Goal: Task Accomplishment & Management: Use online tool/utility

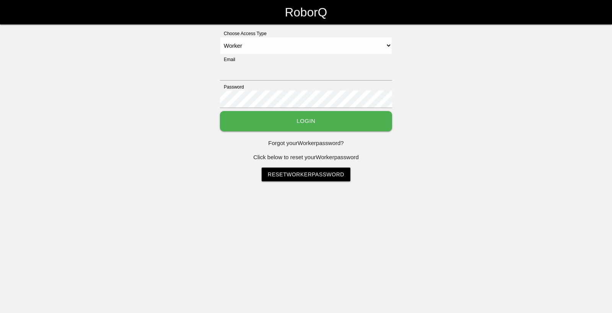
select select "Worker"
type input "[EMAIL_ADDRESS][DOMAIN_NAME]"
click at [253, 118] on button "Login" at bounding box center [306, 121] width 172 height 20
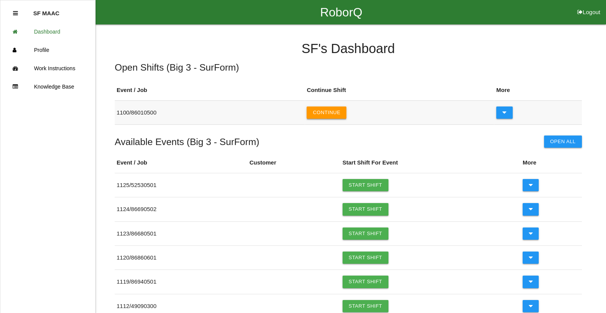
click at [346, 117] on button "Continue" at bounding box center [327, 113] width 40 height 12
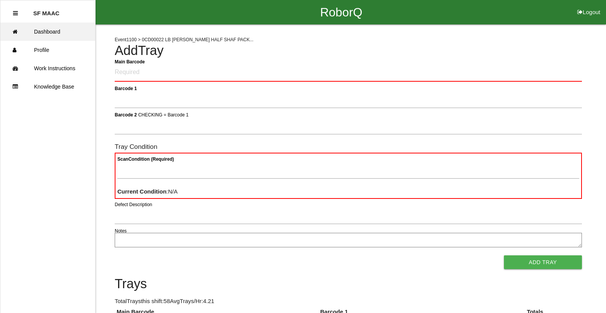
click at [39, 29] on link "Dashboard" at bounding box center [47, 32] width 95 height 18
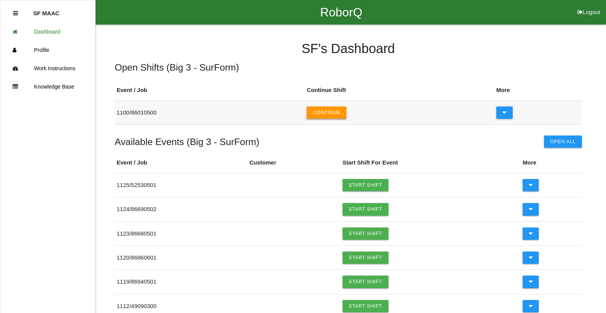
click at [331, 111] on button "Continue" at bounding box center [327, 113] width 40 height 12
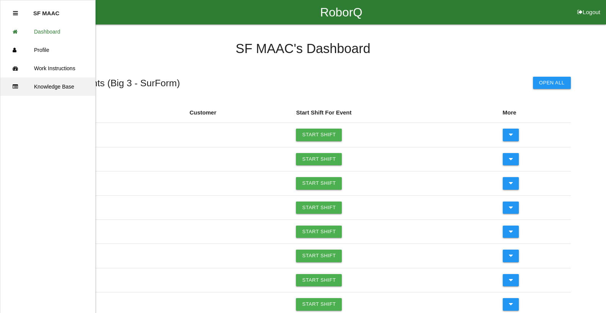
click at [50, 89] on link "Knowledge Base" at bounding box center [47, 87] width 95 height 18
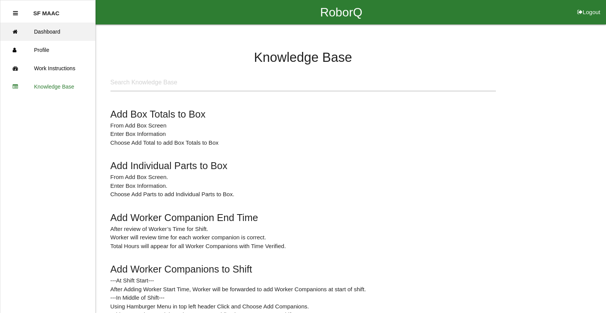
click at [42, 33] on link "Dashboard" at bounding box center [47, 32] width 95 height 18
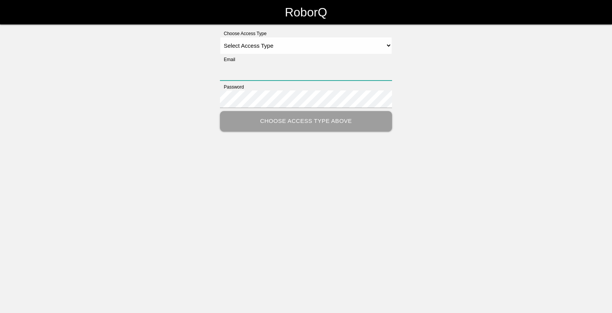
type input "[EMAIL_ADDRESS][DOMAIN_NAME]"
click at [386, 48] on select "Select Access Type Admin Customer Supervisor Worker" at bounding box center [306, 45] width 172 height 17
select select "Worker"
click at [220, 37] on select "Select Access Type Admin Customer Supervisor Worker" at bounding box center [306, 45] width 172 height 17
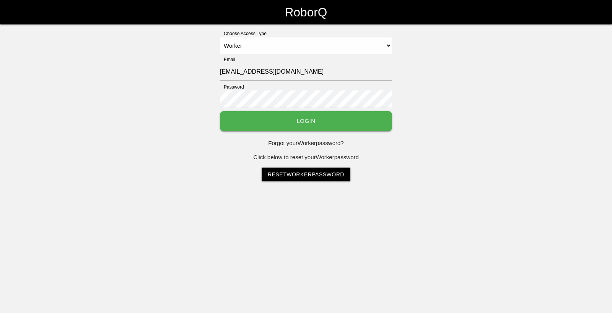
click at [339, 120] on button "Login" at bounding box center [306, 121] width 172 height 20
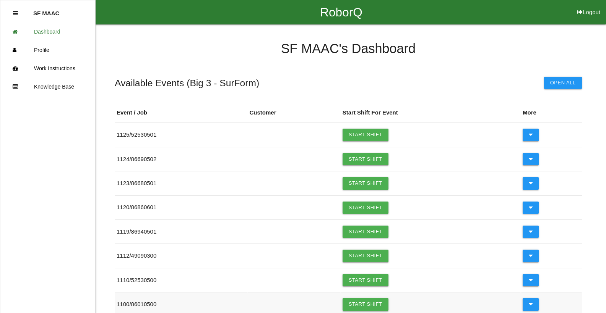
click at [362, 307] on link "Start Shift" at bounding box center [366, 305] width 46 height 12
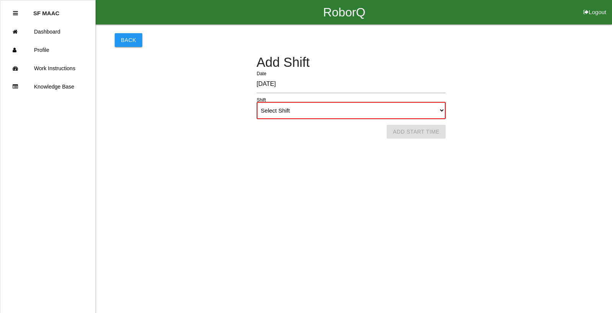
click at [437, 114] on select "Select Shift 1st Shift 2nd Shift 3rd Shift 4th Shift" at bounding box center [351, 110] width 189 height 17
select select "1"
click at [257, 102] on select "Select Shift 1st Shift 2nd Shift 3rd Shift 4th Shift" at bounding box center [351, 110] width 189 height 17
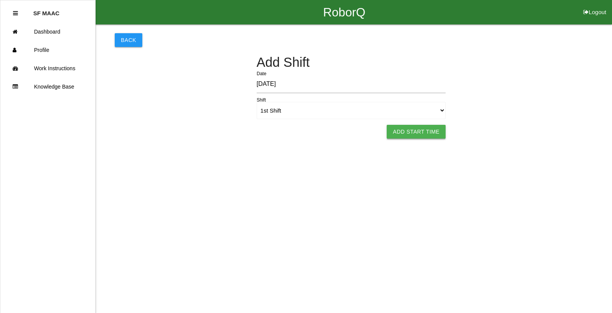
click at [424, 131] on button "Add Start Time" at bounding box center [416, 132] width 59 height 14
select select "6"
select select "22"
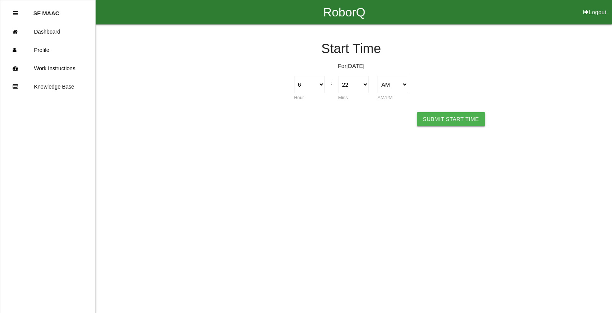
click at [432, 121] on button "Submit Start Time" at bounding box center [451, 119] width 68 height 14
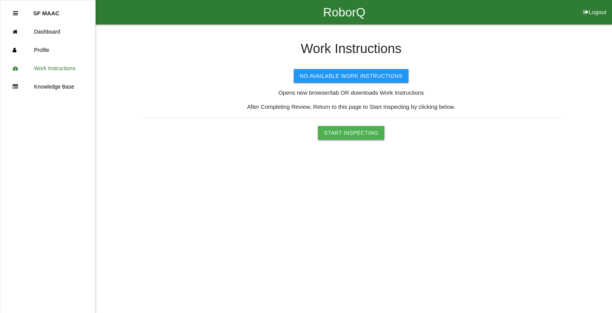
click at [370, 132] on button "Start Inspecting" at bounding box center [351, 133] width 67 height 14
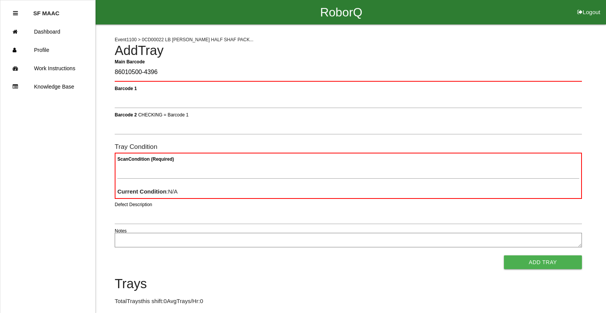
type Barcode "86010500-4396"
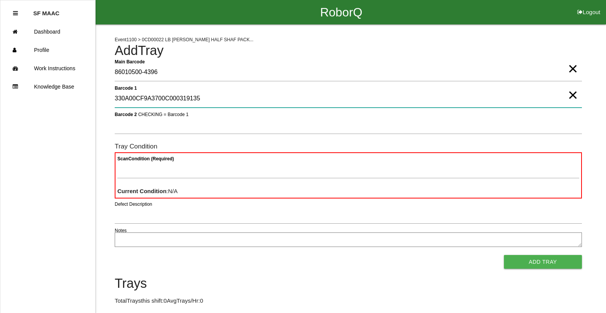
type 1 "330A00CF9A3700C000319135"
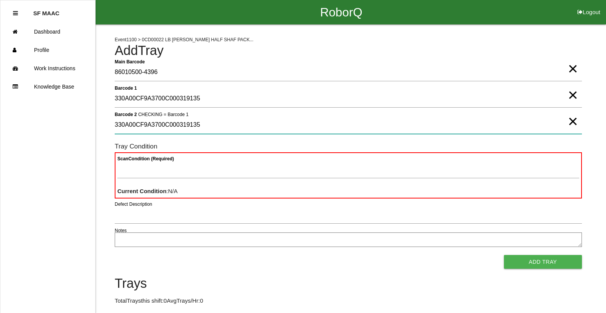
type 2 "330A00CF9A3700C000319135"
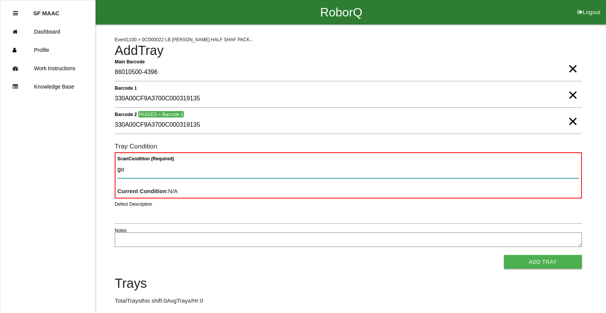
type Condition "goo"
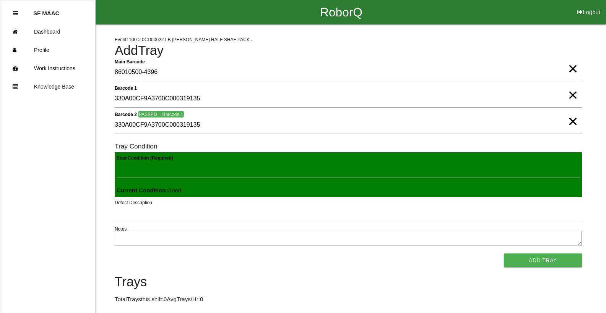
click at [504, 254] on button "Add Tray" at bounding box center [543, 261] width 78 height 14
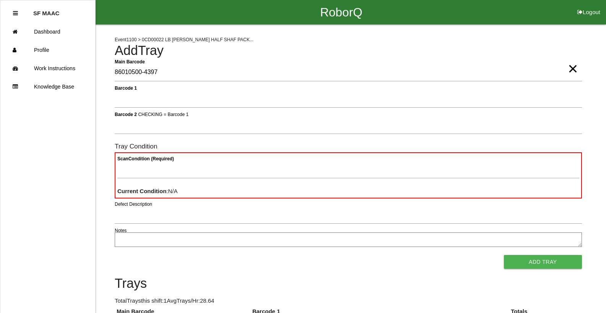
type Barcode "86010500-4397"
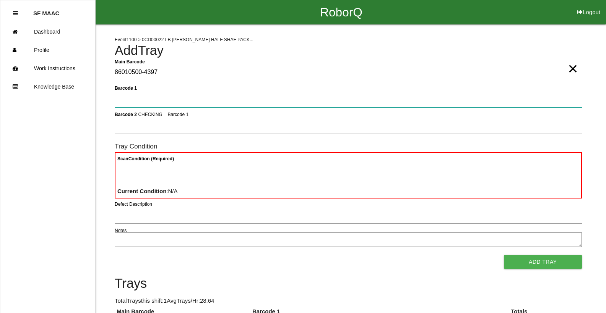
type Condition "ba"
click at [504, 255] on button "Add Tray" at bounding box center [543, 262] width 78 height 14
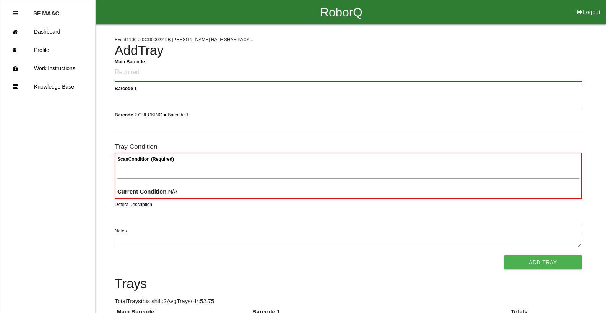
click button "Logout" at bounding box center [589, 3] width 34 height 6
select select "Worker"
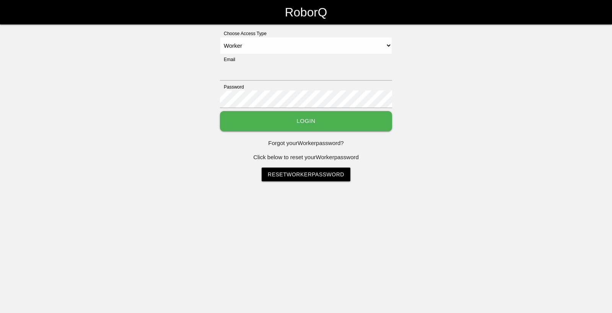
type input "[EMAIL_ADDRESS][DOMAIN_NAME]"
click at [366, 127] on button "Login" at bounding box center [306, 121] width 172 height 20
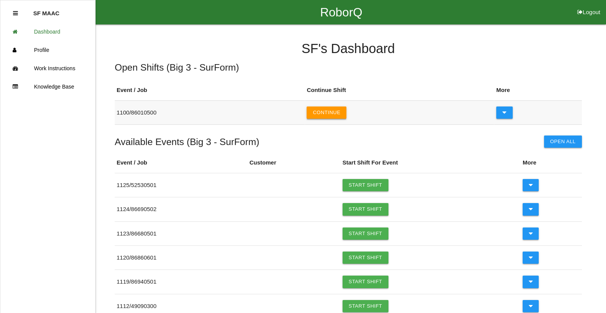
click at [325, 108] on button "Continue" at bounding box center [327, 113] width 40 height 12
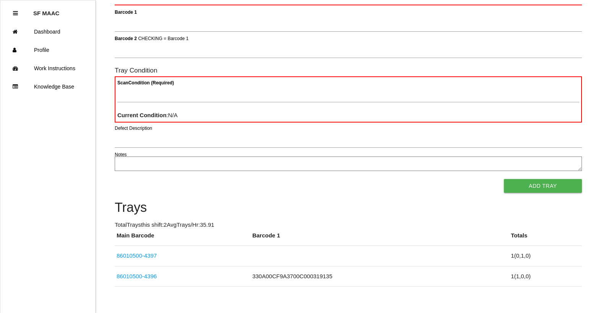
scroll to position [88, 0]
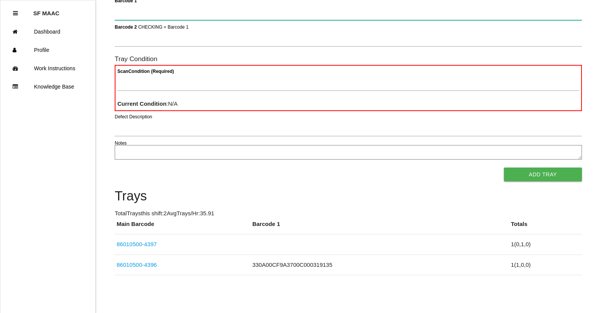
click at [149, 19] on 1 "Barcode 1" at bounding box center [348, 12] width 467 height 18
type 1 "86010500-4398"
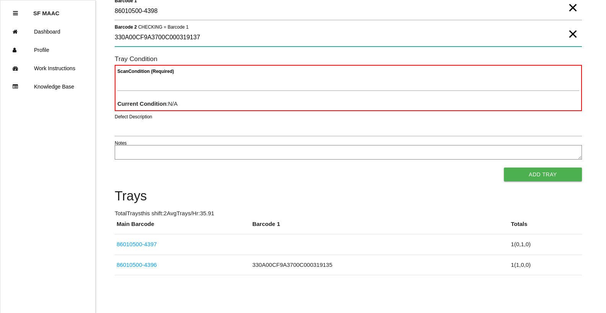
type 2 "330A00CF9A3700C000319137"
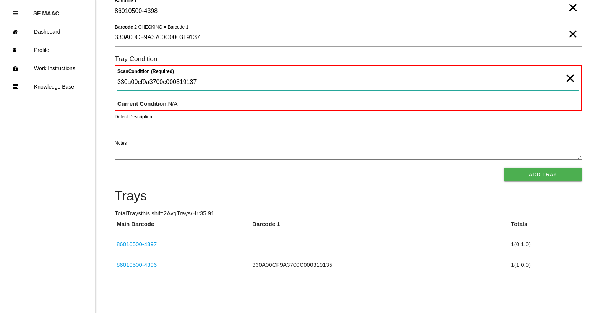
type Condition "330a00cf9a3700c000319137"
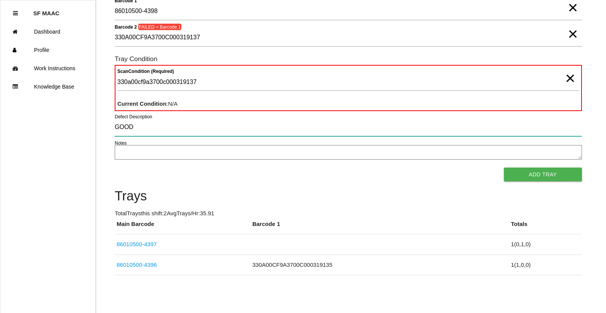
type input "GOOD"
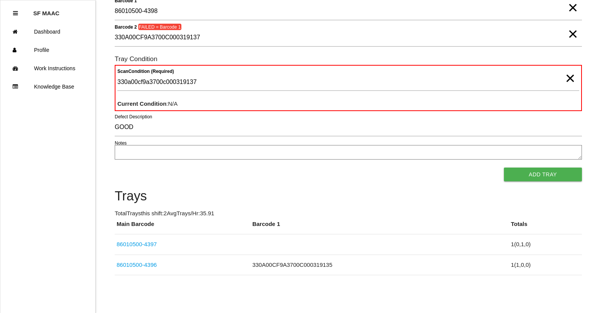
click at [568, 33] on span "×" at bounding box center [573, 26] width 10 height 15
click at [562, 12] on 1 "86010500-4398" at bounding box center [348, 12] width 467 height 18
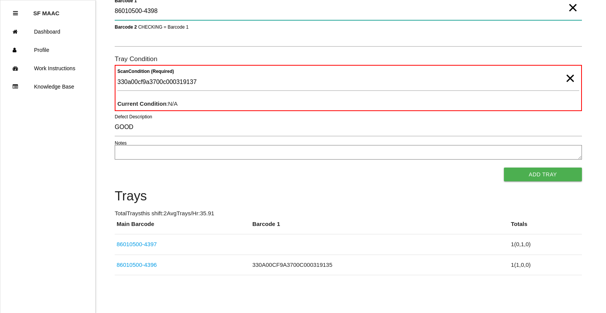
click at [563, 12] on 1 "86010500-4398" at bounding box center [348, 12] width 467 height 18
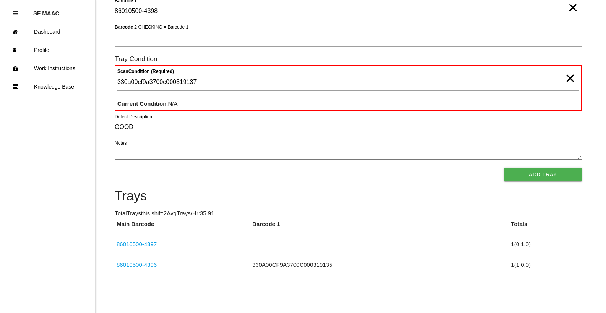
click at [577, 8] on span "×" at bounding box center [573, -1] width 10 height 15
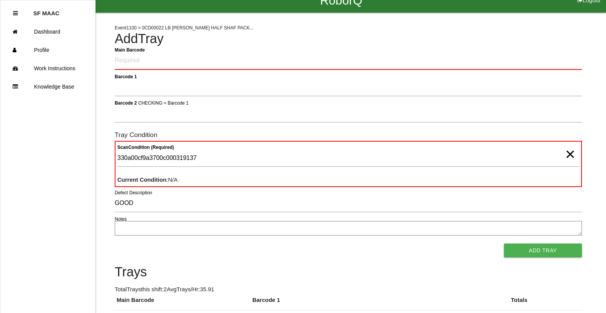
scroll to position [6, 0]
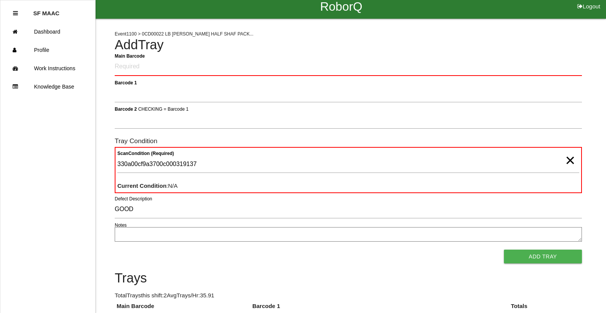
click at [565, 161] on span "×" at bounding box center [570, 152] width 10 height 15
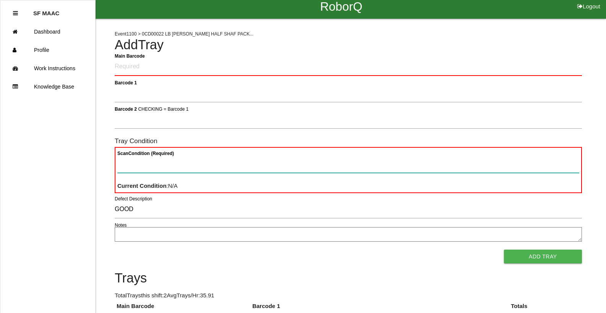
click at [439, 162] on Condition "Scan Condition (Required)" at bounding box center [348, 165] width 462 height 18
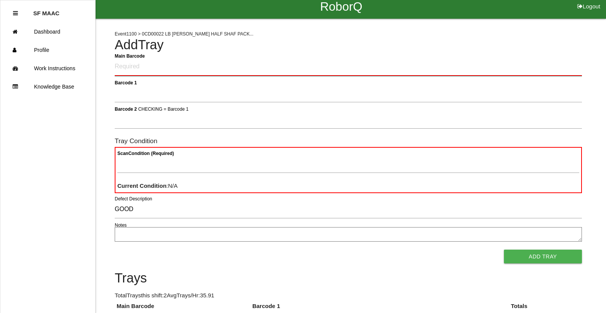
click at [122, 67] on Barcode "Main Barcode" at bounding box center [348, 67] width 467 height 18
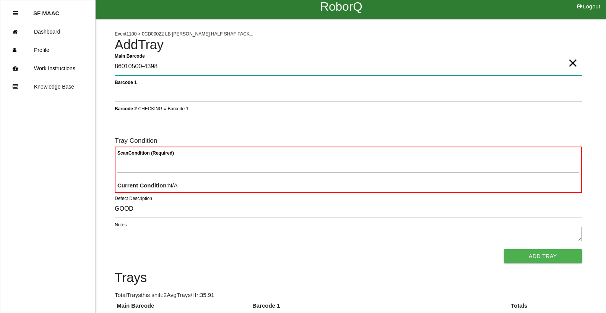
type Barcode "86010500-4398"
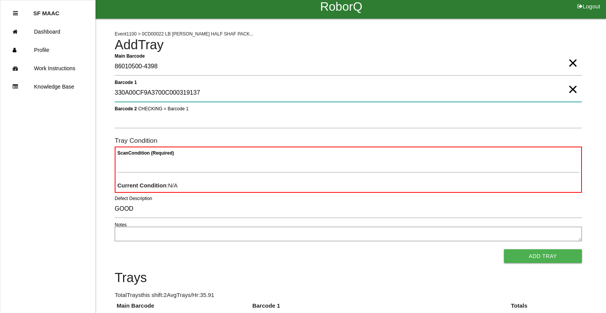
type 1 "330A00CF9A3700C000319137"
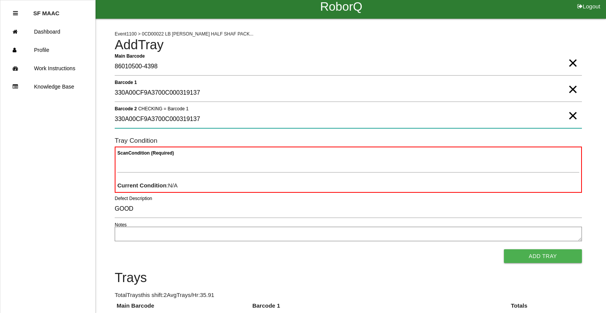
type 2 "330A00CF9A3700C000319137"
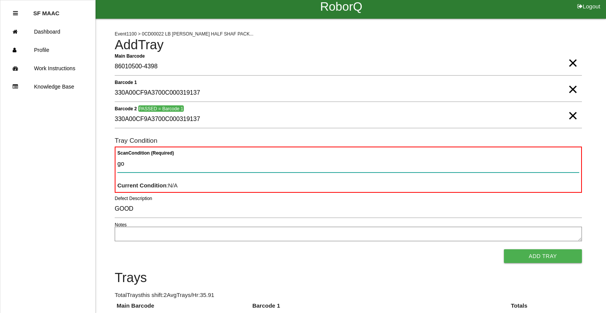
type Condition "goo"
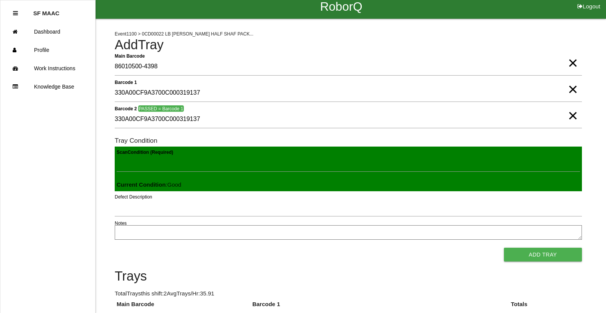
click at [504, 248] on button "Add Tray" at bounding box center [543, 255] width 78 height 14
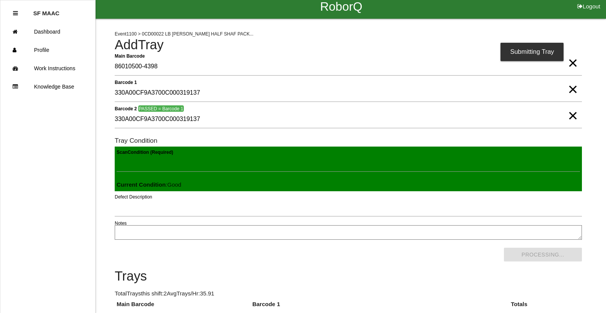
scroll to position [0, 0]
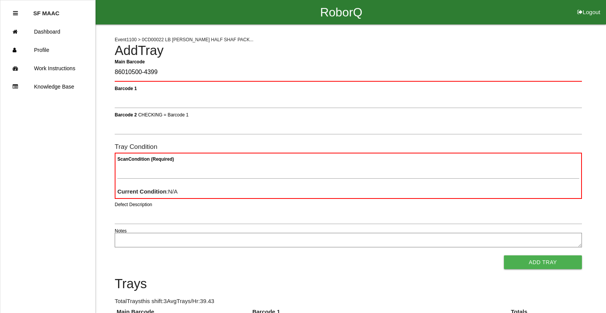
type Barcode "86010500-4399"
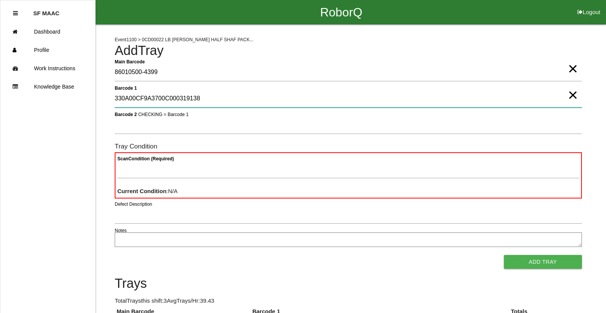
type 1 "330A00CF9A3700C000319138"
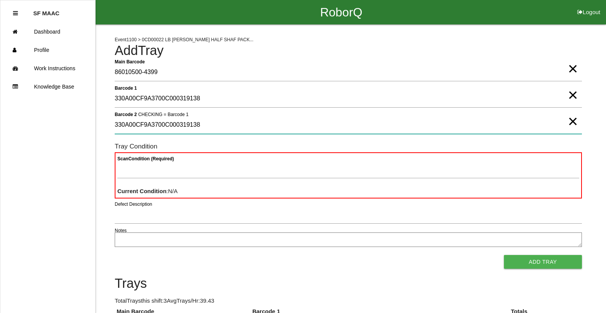
type 2 "330A00CF9A3700C000319138"
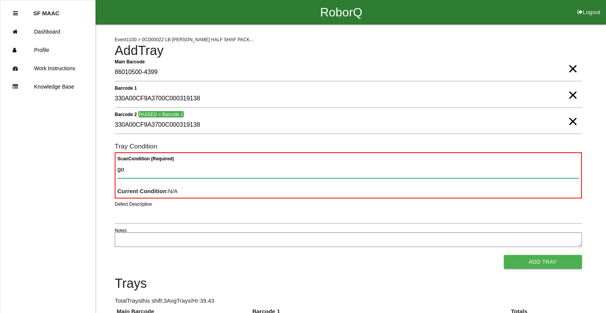
type Condition "goo"
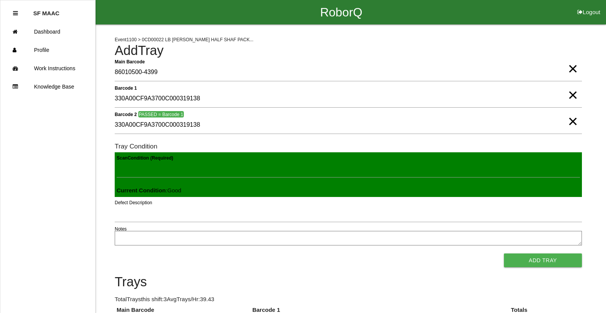
click at [504, 254] on button "Add Tray" at bounding box center [543, 261] width 78 height 14
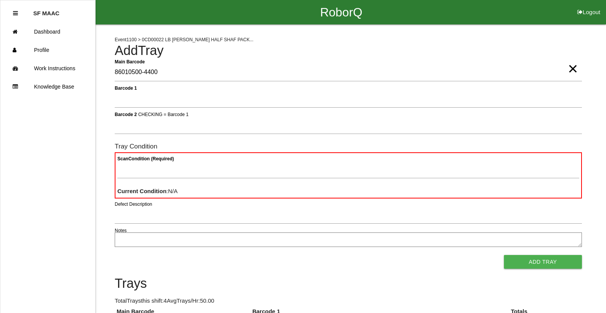
type Barcode "86010500-4400"
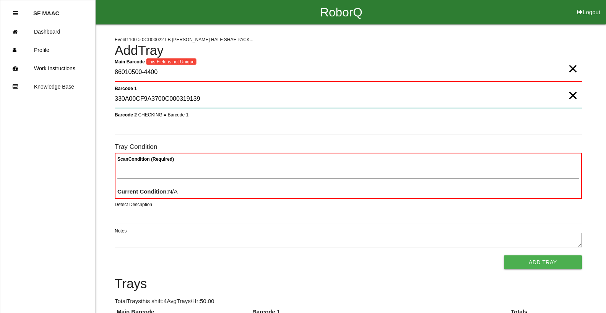
type 1 "330A00CF9A3700C000319139"
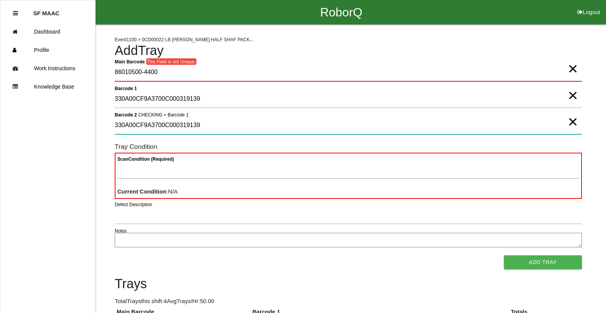
type 2 "330A00CF9A3700C000319139"
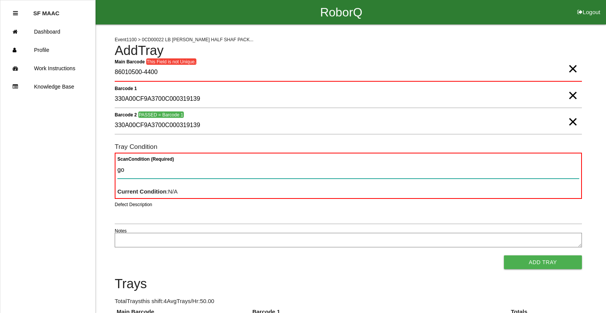
type Condition "goo"
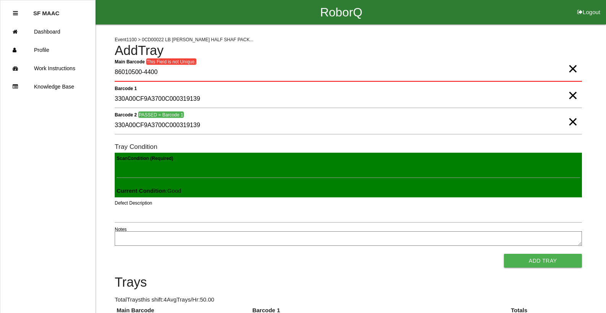
click at [504, 254] on button "Add Tray" at bounding box center [543, 261] width 78 height 14
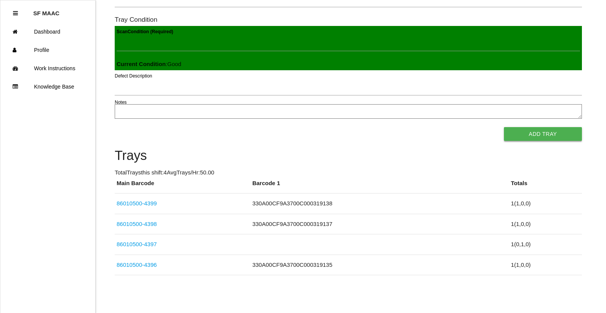
click at [523, 140] on button "Add Tray" at bounding box center [543, 134] width 78 height 14
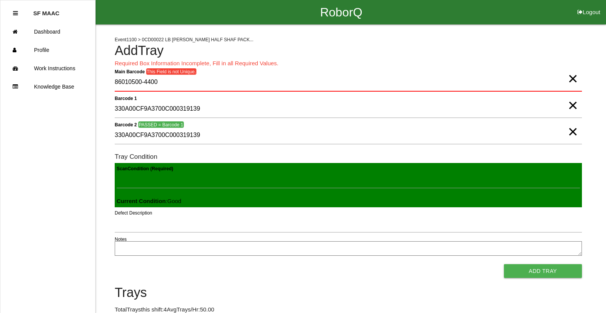
click at [571, 79] on span "×" at bounding box center [573, 70] width 10 height 15
click at [602, 260] on div "Event 1100 > 0CD00022 LB [PERSON_NAME] HALF SHAF PACK... Add Tray Required Box …" at bounding box center [303, 218] width 606 height 388
click at [148, 85] on Barcode "Main Barcode" at bounding box center [348, 83] width 467 height 18
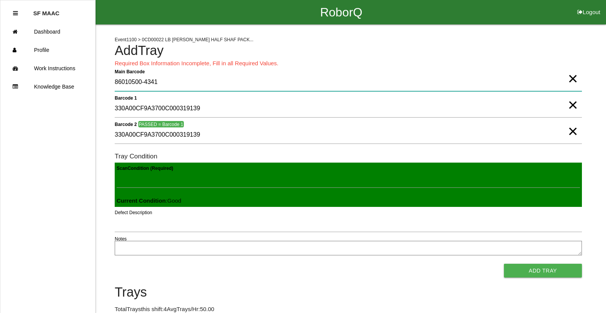
type Barcode "86010500-4341"
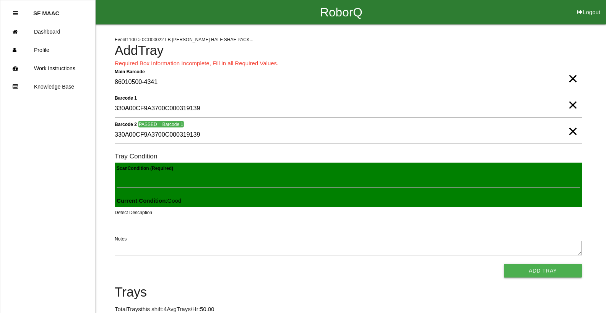
click at [526, 277] on button "Add Tray" at bounding box center [543, 271] width 78 height 14
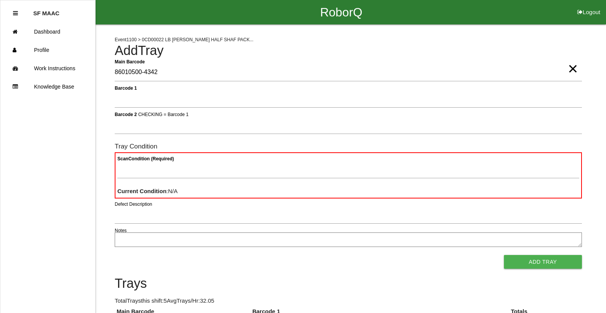
type Barcode "86010500-4342"
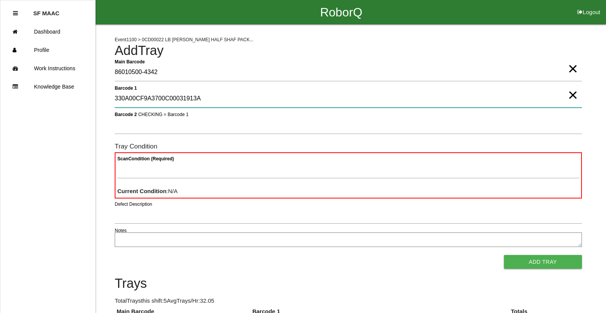
type 1 "330A00CF9A3700C00031913A"
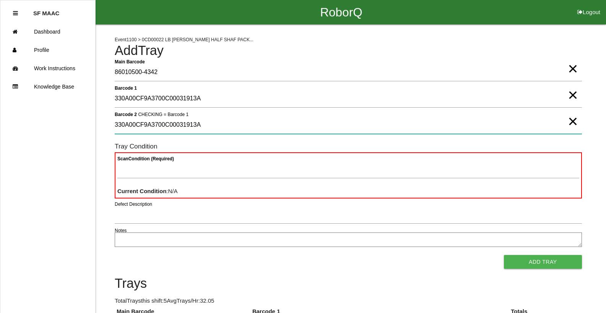
type 2 "330A00CF9A3700C00031913A"
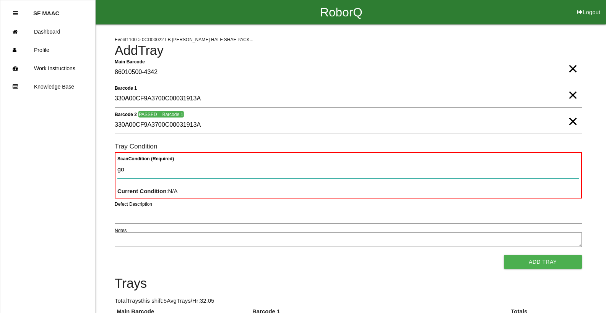
type Condition "goo"
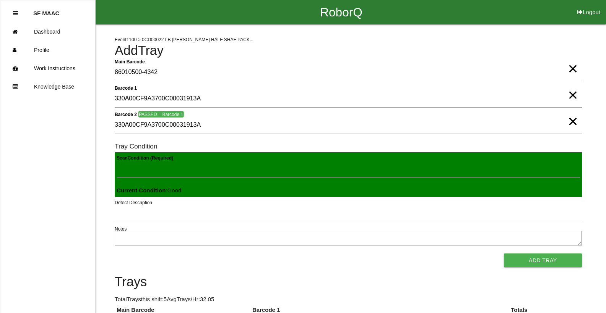
click at [504, 254] on button "Add Tray" at bounding box center [543, 261] width 78 height 14
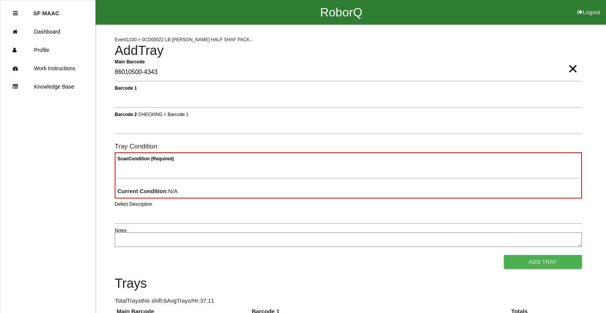
type Barcode "86010500-4343"
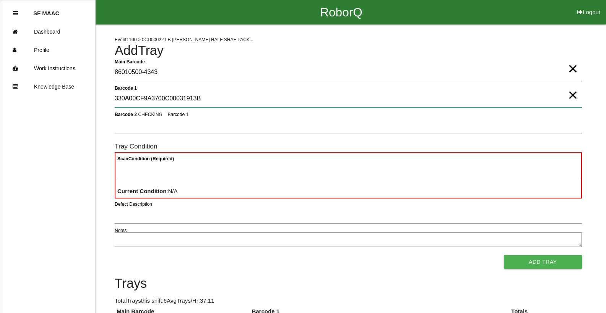
type 1 "330A00CF9A3700C00031913B"
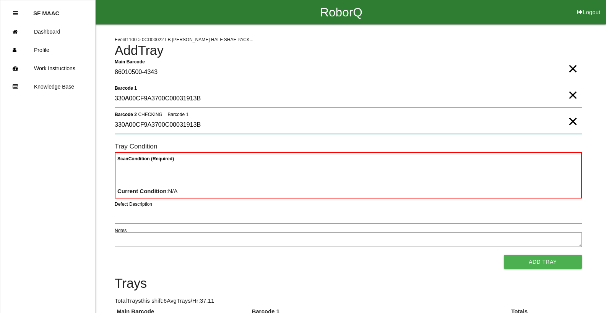
type 2 "330A00CF9A3700C00031913B"
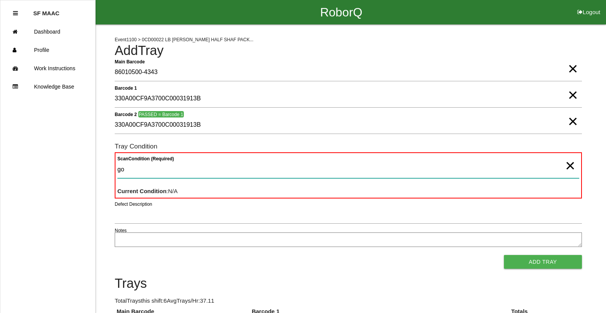
type Condition "goo"
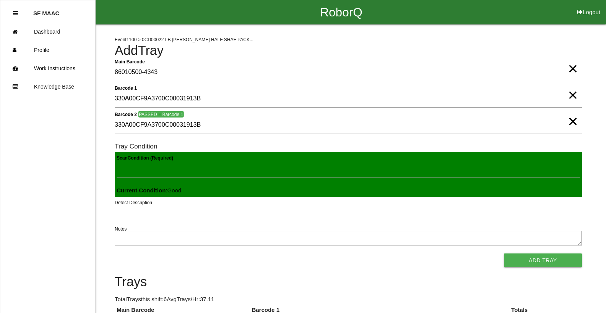
click button "Add Tray" at bounding box center [543, 261] width 78 height 14
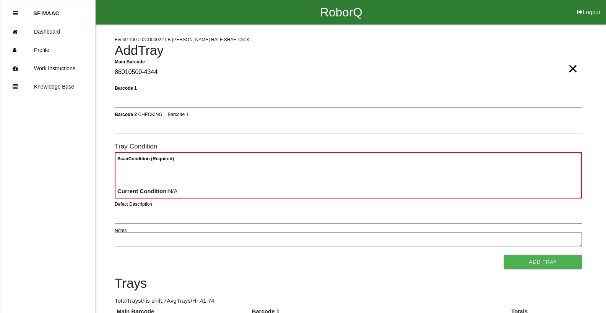
type Barcode "86010500-4344"
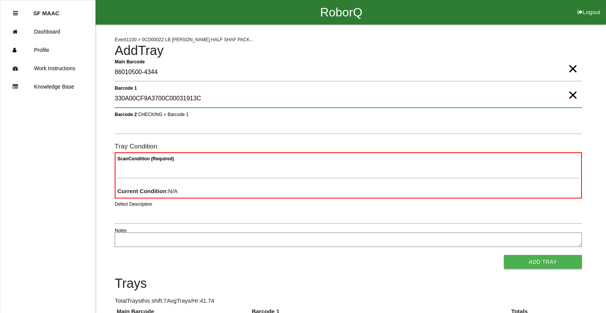
type 1 "330A00CF9A3700C00031913C"
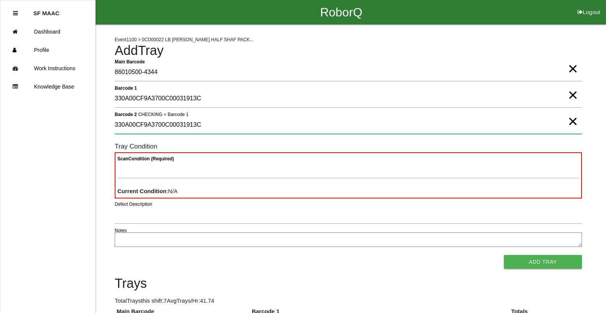
type 2 "330A00CF9A3700C00031913C"
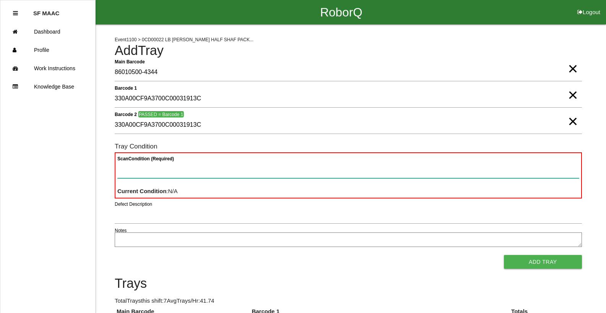
click at [383, 171] on Condition "Scan Condition (Required)" at bounding box center [348, 170] width 462 height 18
type Condition "goo"
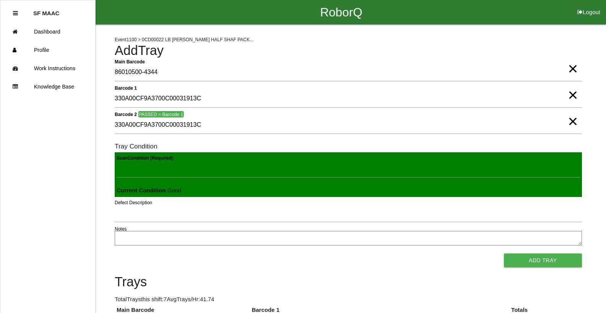
click at [504, 254] on button "Add Tray" at bounding box center [543, 261] width 78 height 14
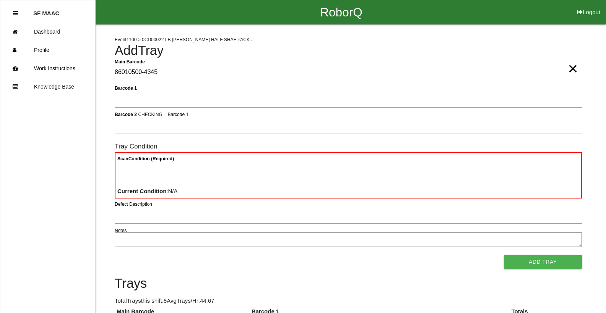
type Barcode "86010500-4345"
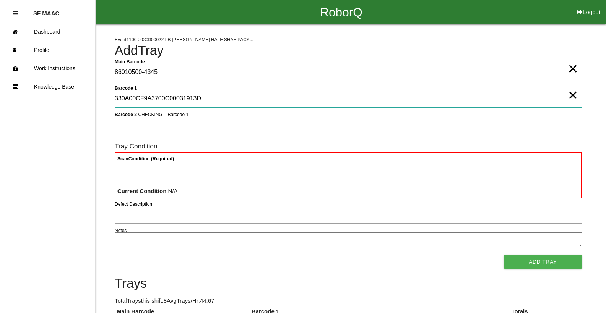
type 1 "330A00CF9A3700C00031913D"
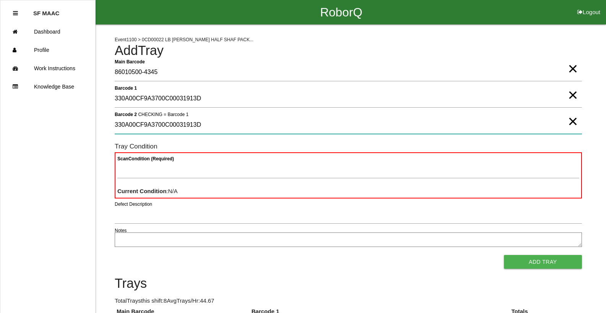
type 2 "330A00CF9A3700C00031913D"
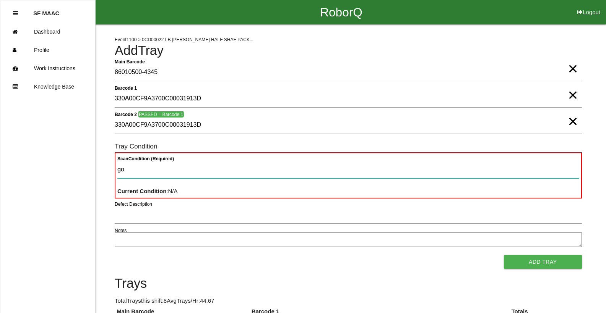
type Condition "goo"
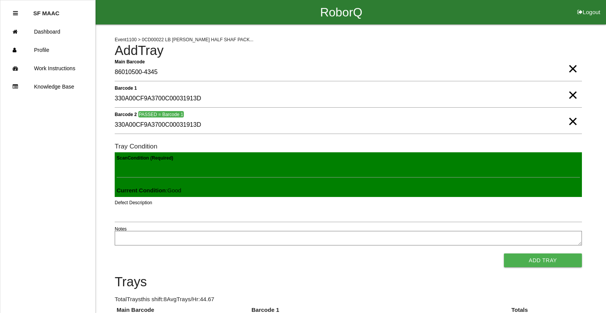
click button "Add Tray" at bounding box center [543, 261] width 78 height 14
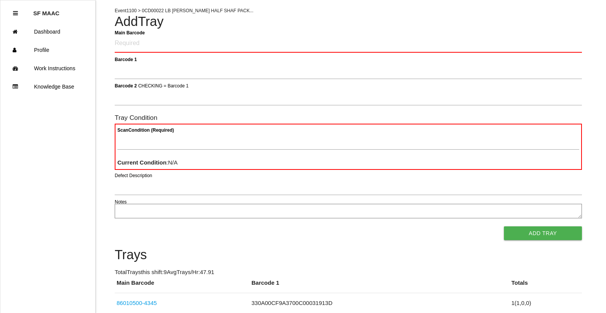
scroll to position [41, 0]
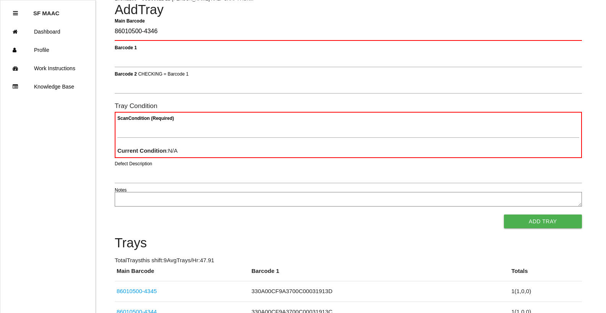
type Barcode "86010500-4346"
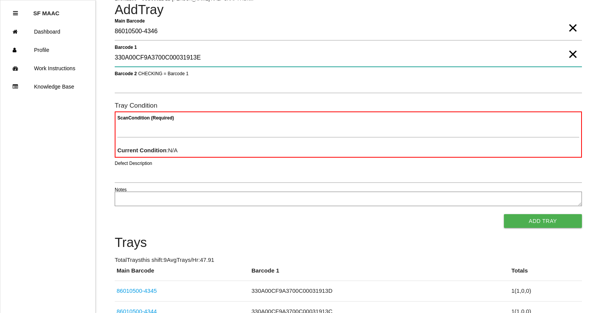
type 1 "330A00CF9A3700C00031913E"
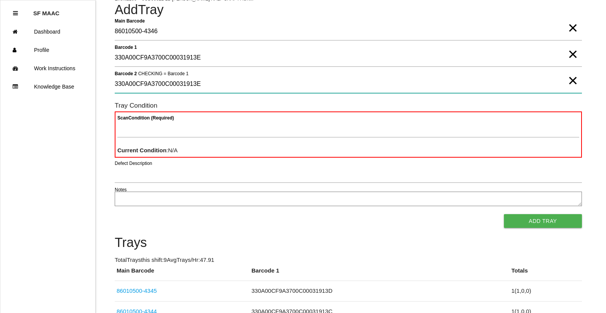
type 2 "330A00CF9A3700C00031913E"
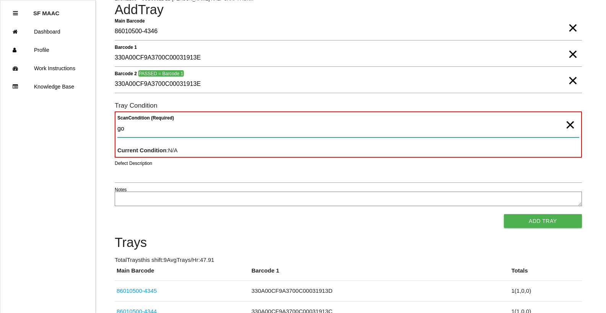
type Condition "goo"
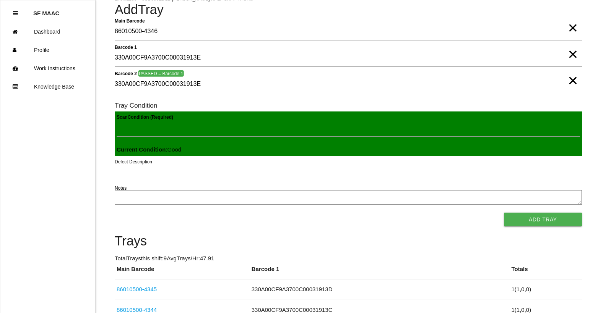
click at [504, 213] on button "Add Tray" at bounding box center [543, 220] width 78 height 14
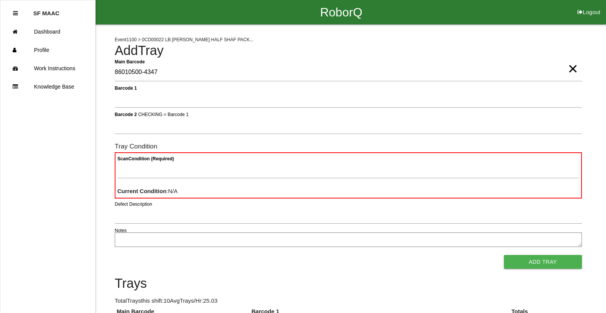
type Barcode "86010500-4347"
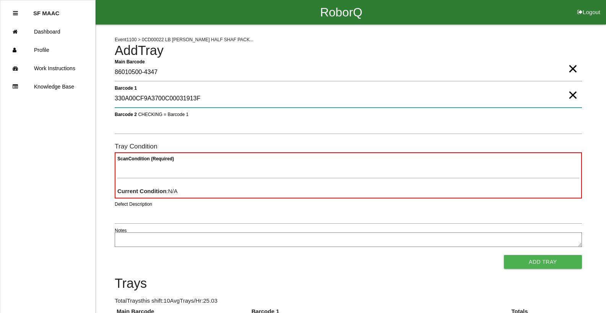
type 1 "330A00CF9A3700C00031913F"
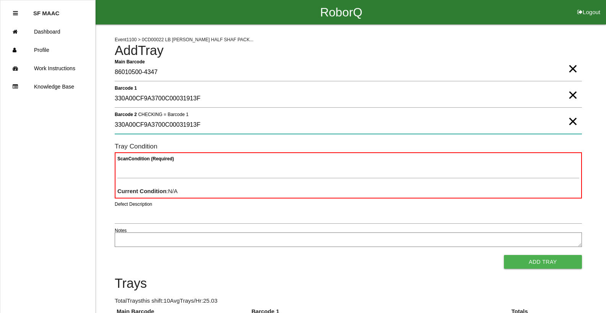
type 2 "330A00CF9A3700C00031913F"
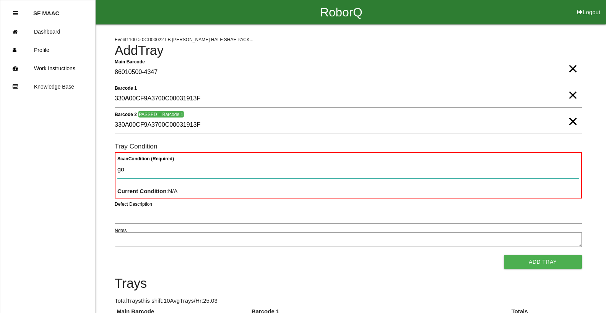
type Condition "goo"
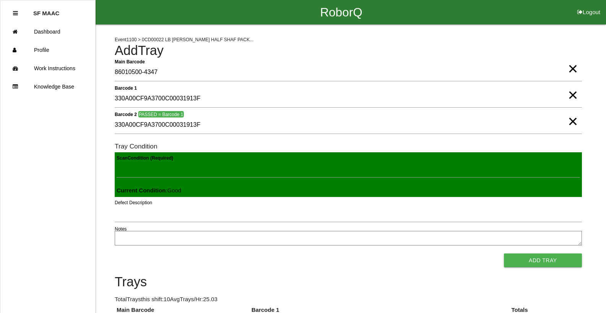
click at [504, 254] on button "Add Tray" at bounding box center [543, 261] width 78 height 14
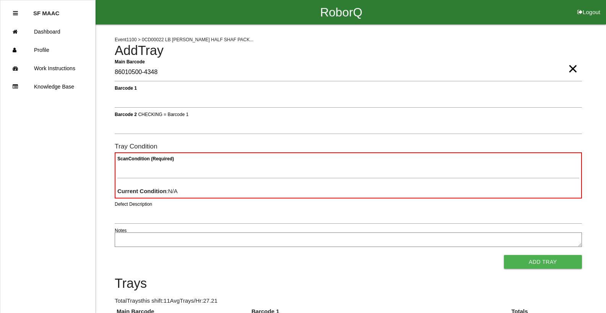
type Barcode "86010500-4348"
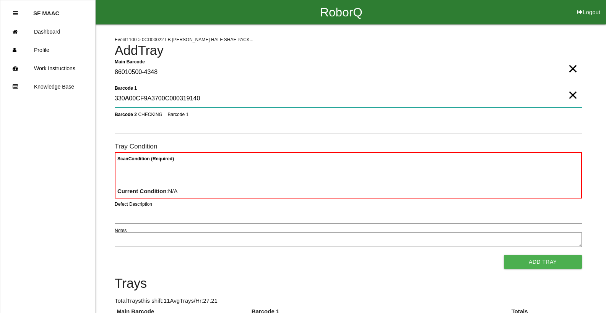
type 1 "330A00CF9A3700C000319140"
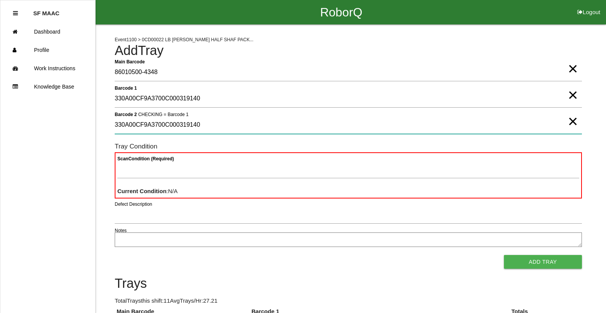
type 2 "330A00CF9A3700C000319140"
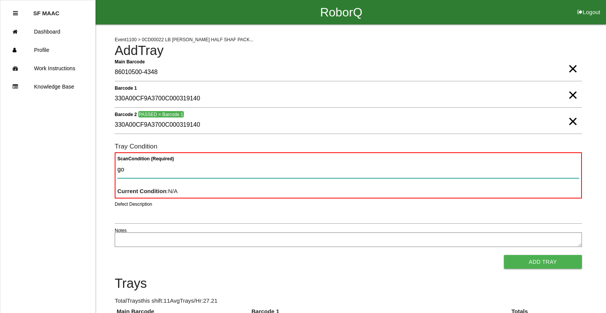
type Condition "goo"
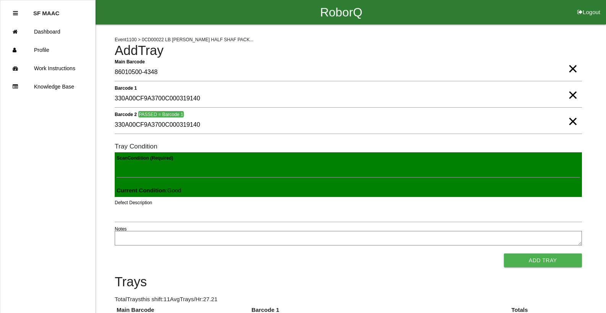
click button "Add Tray" at bounding box center [543, 261] width 78 height 14
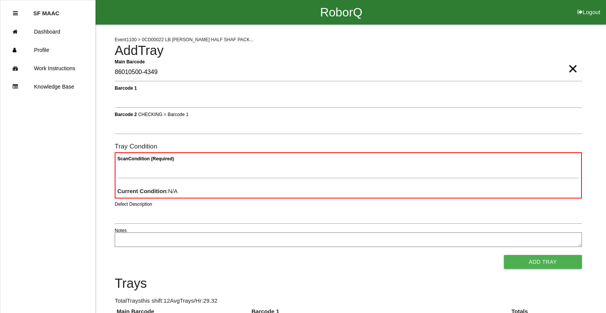
type Barcode "86010500-4349"
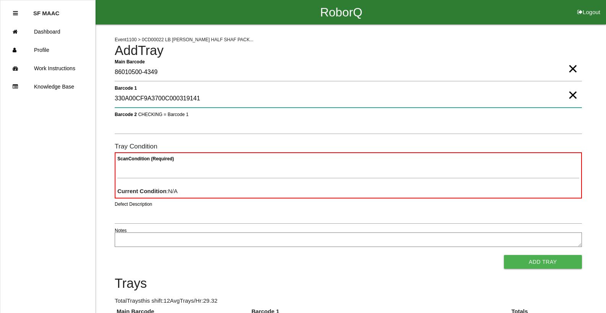
type 1 "330A00CF9A3700C000319141"
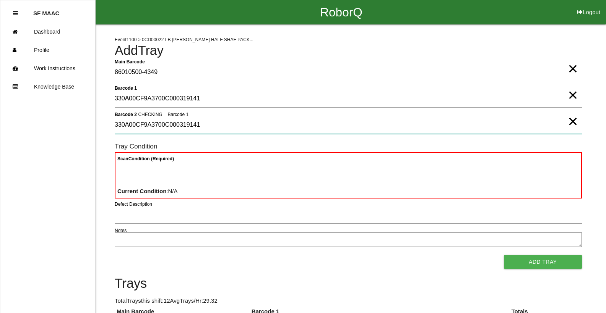
type 2 "330A00CF9A3700C000319141"
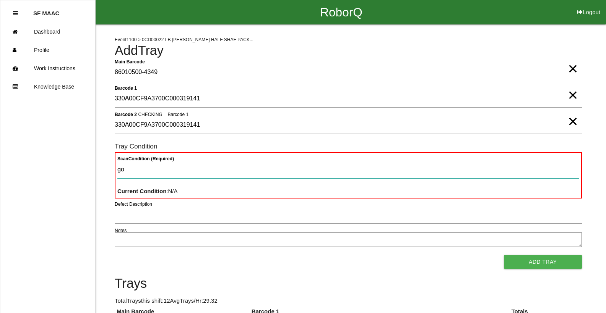
type Condition "goo"
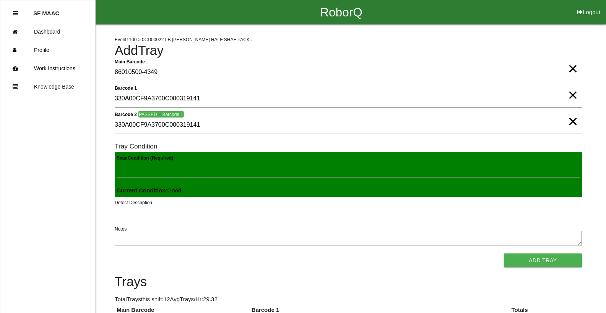
click at [504, 254] on button "Add Tray" at bounding box center [543, 261] width 78 height 14
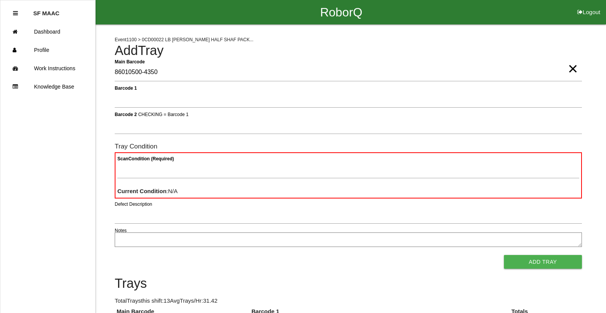
type Barcode "86010500-4350"
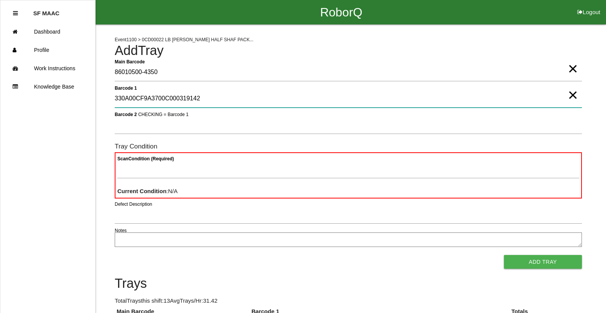
type 1 "330A00CF9A3700C000319142"
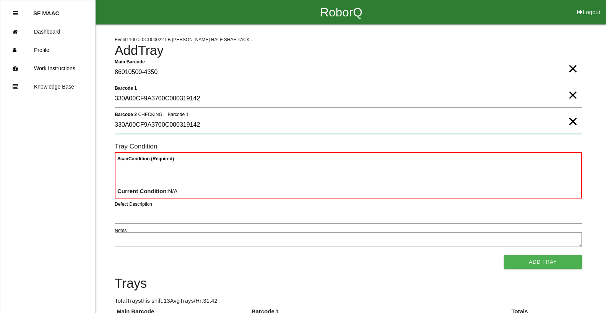
type 2 "330A00CF9A3700C000319142"
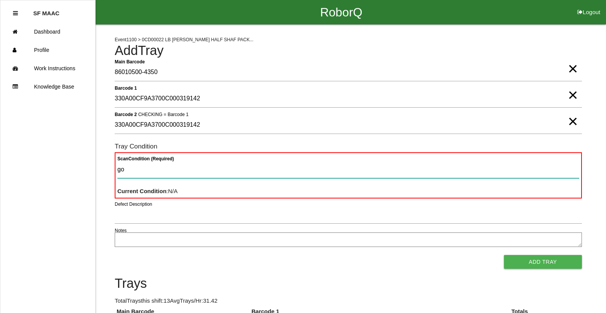
type Condition "goo"
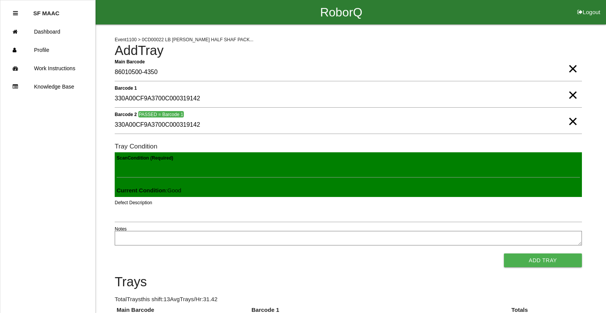
click at [504, 254] on button "Add Tray" at bounding box center [543, 261] width 78 height 14
